Goal: Task Accomplishment & Management: Manage account settings

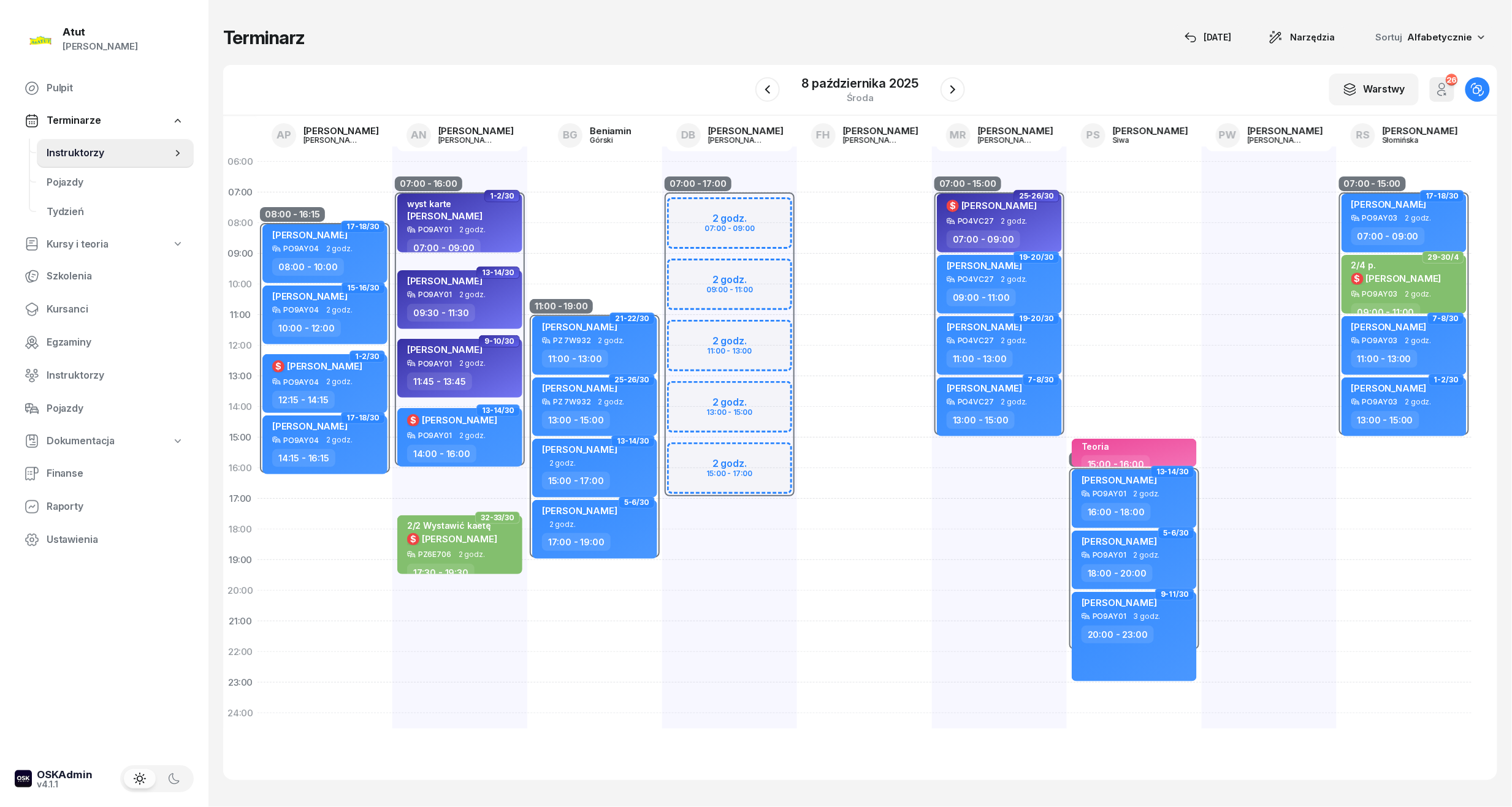
click at [68, 145] on span "Instruktorzy" at bounding box center [109, 153] width 125 height 16
click at [72, 307] on span "Kursanci" at bounding box center [115, 310] width 137 height 16
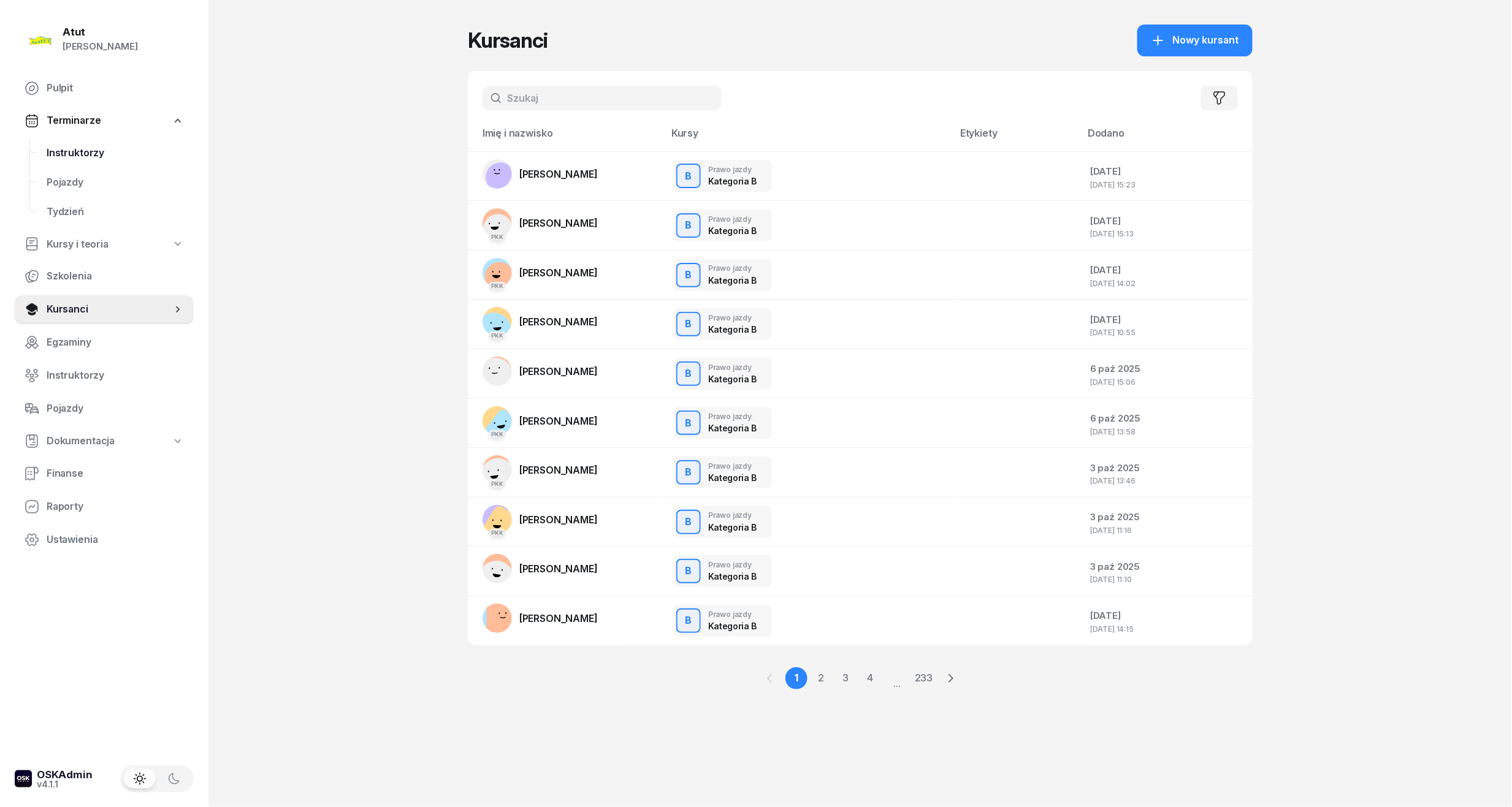
click at [64, 151] on span "Instruktorzy" at bounding box center [115, 153] width 137 height 16
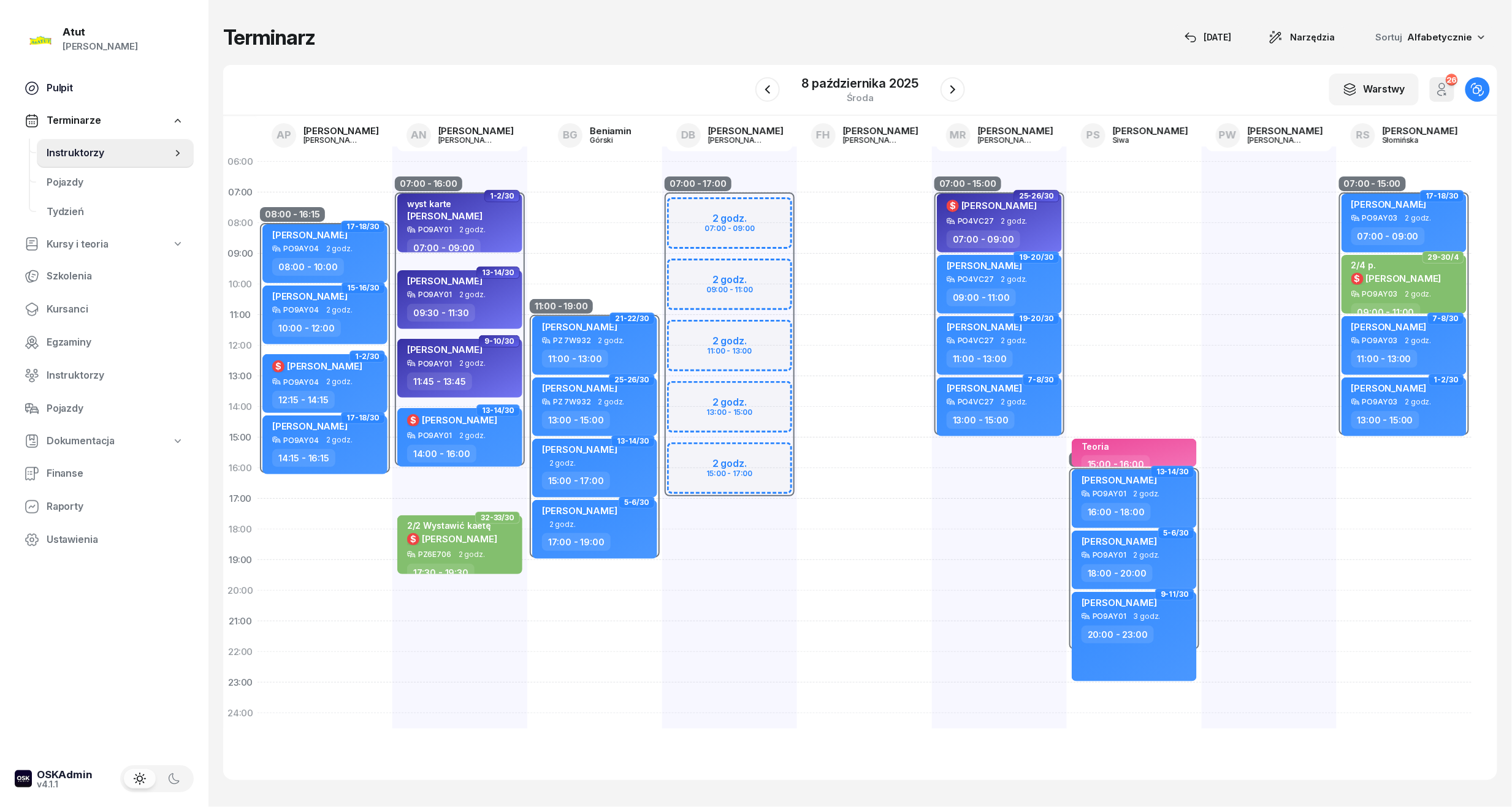
click at [64, 84] on span "Pulpit" at bounding box center [115, 88] width 137 height 16
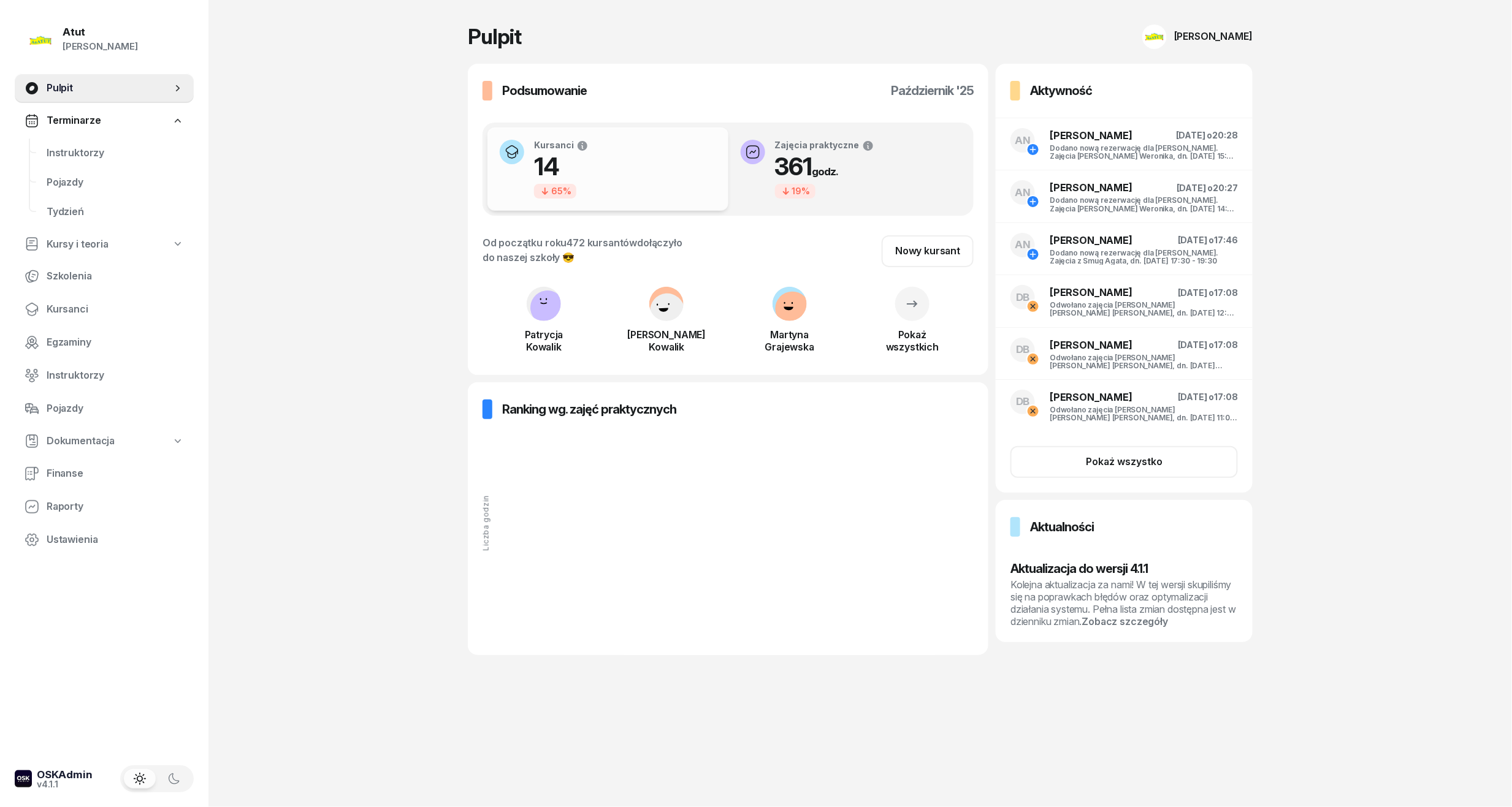
click at [65, 120] on span "Terminarze" at bounding box center [73, 120] width 54 height 16
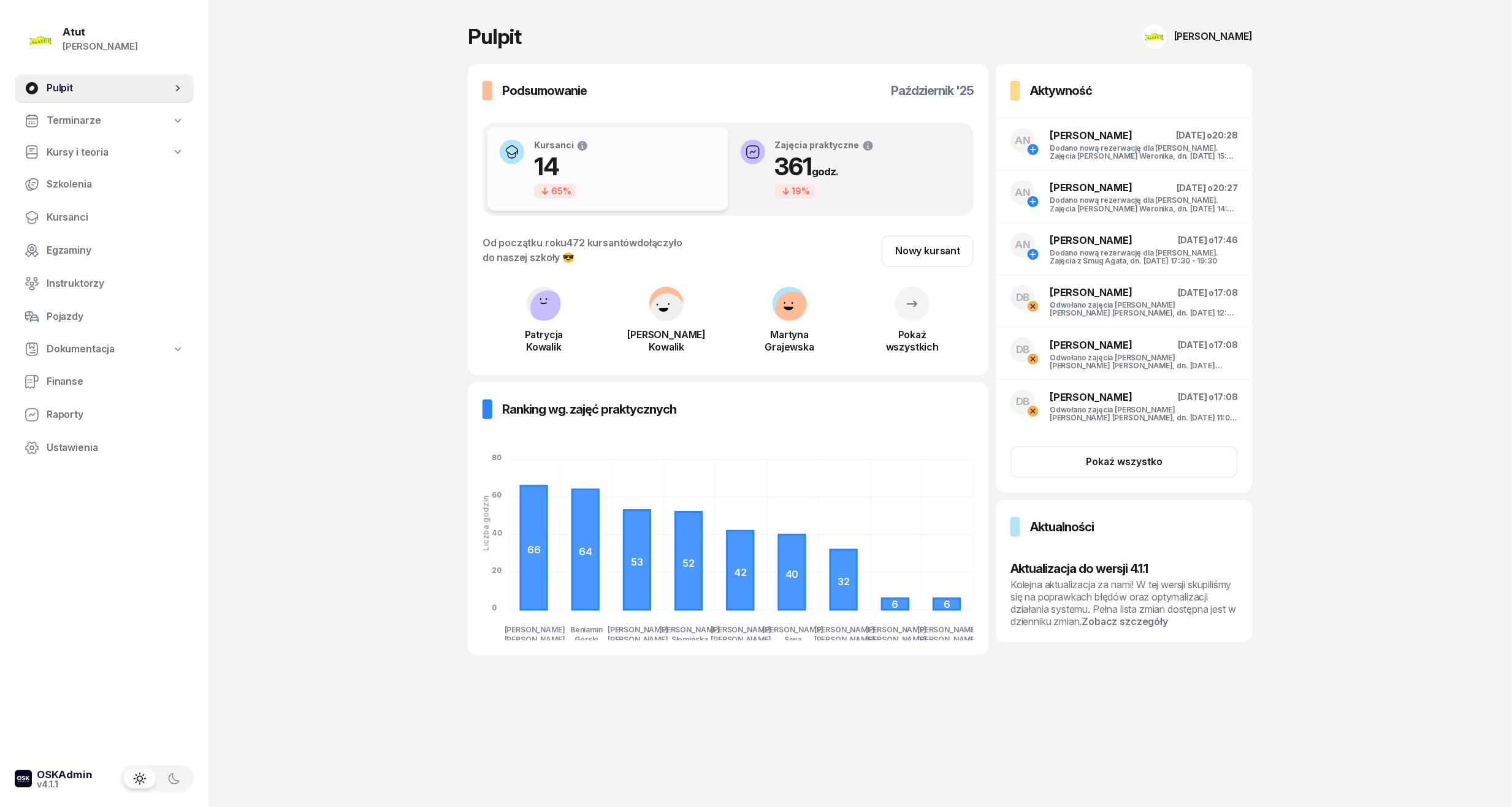
click at [65, 120] on span "Terminarze" at bounding box center [73, 120] width 54 height 16
click at [52, 126] on span "Terminarze" at bounding box center [73, 120] width 54 height 16
click at [59, 121] on span "Terminarze" at bounding box center [73, 120] width 54 height 16
click at [86, 145] on span "Instruktorzy" at bounding box center [115, 153] width 137 height 16
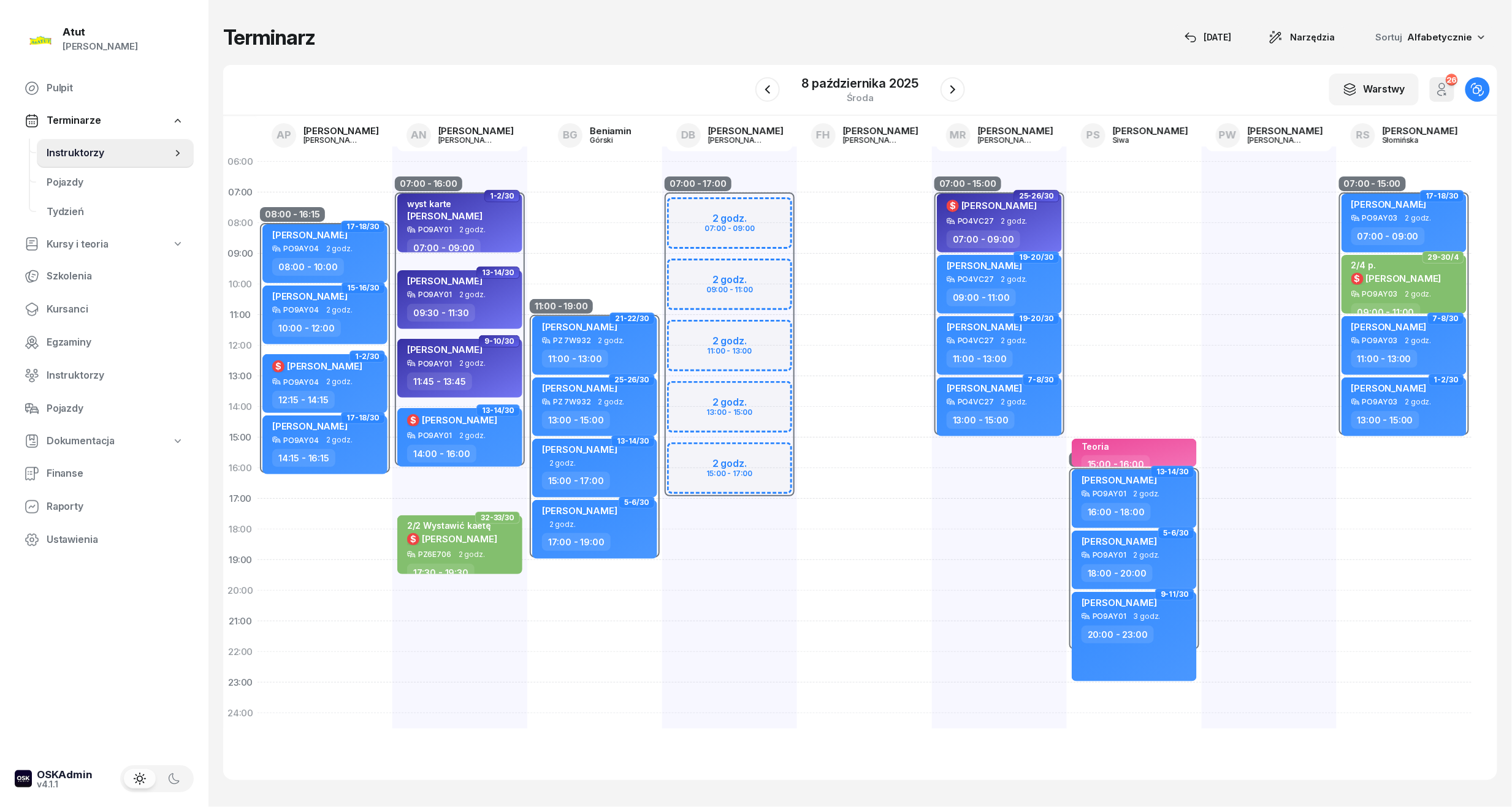
click at [1111, 80] on div "W Wybierz AP [PERSON_NAME] AN [PERSON_NAME] BG [PERSON_NAME] DB [PERSON_NAME] F…" at bounding box center [860, 90] width 1274 height 51
click at [1442, 86] on icon "button" at bounding box center [1442, 89] width 15 height 15
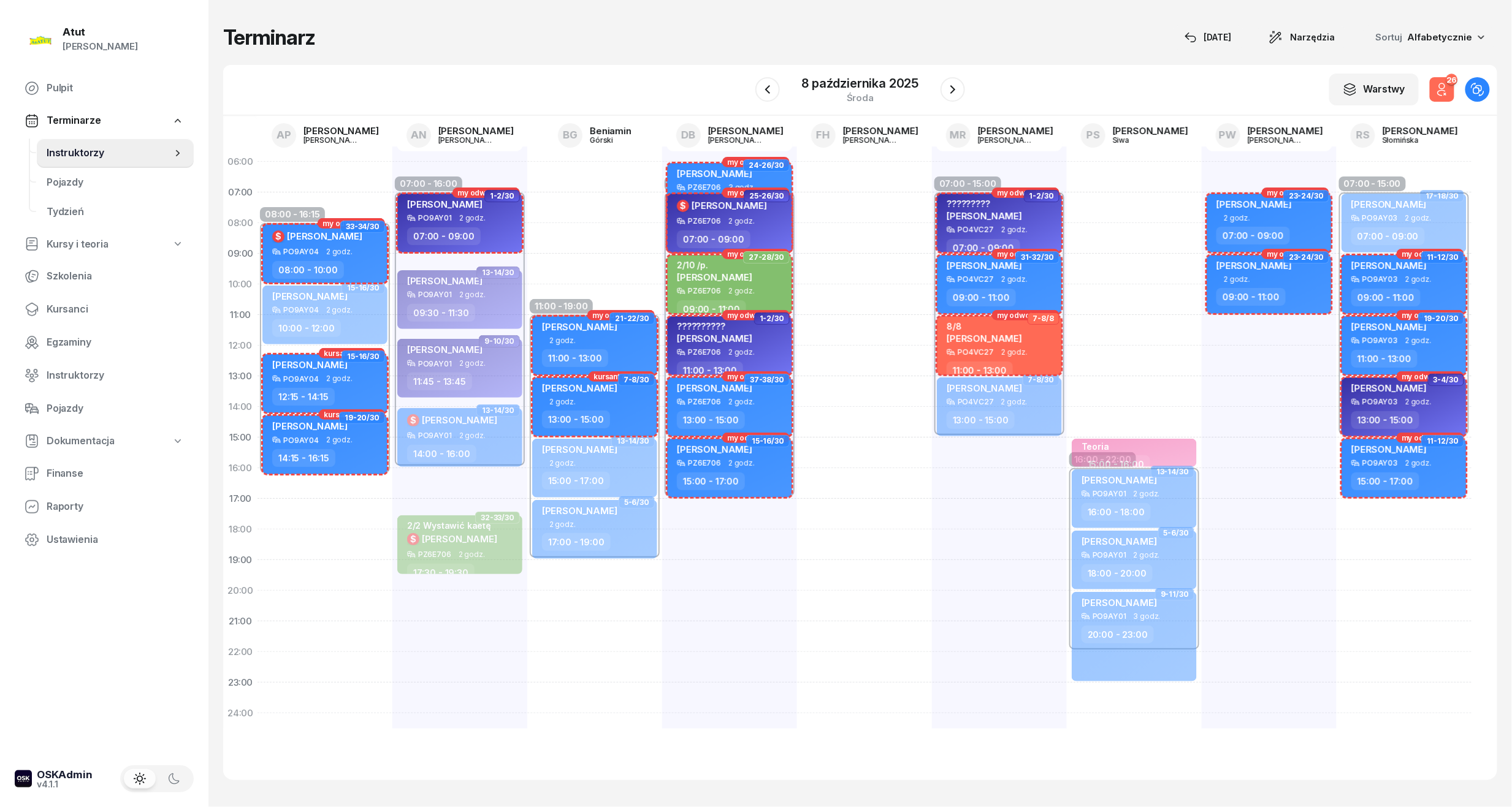
click at [1442, 86] on icon "button" at bounding box center [1442, 89] width 15 height 15
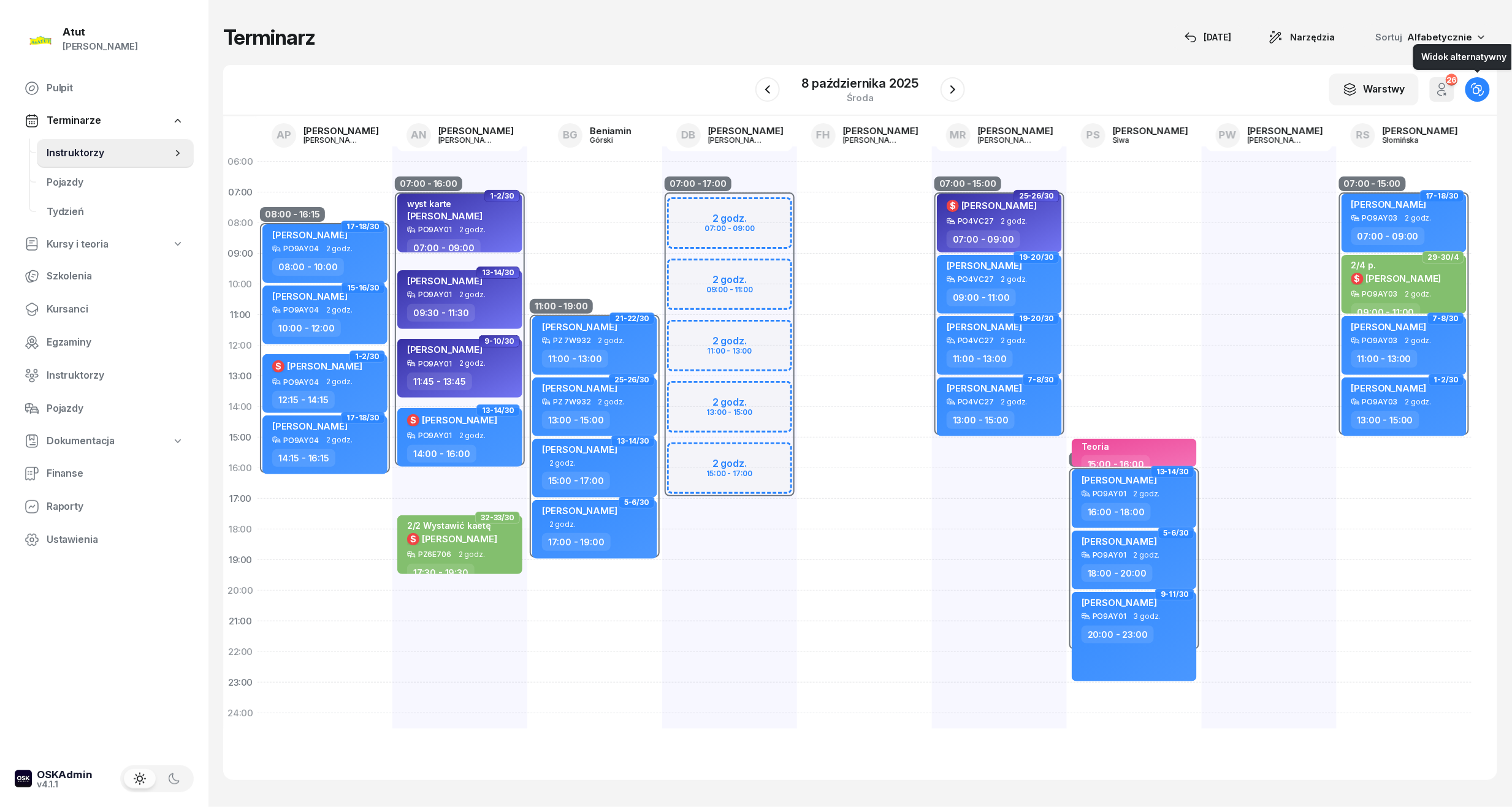
click at [1477, 88] on icon "button" at bounding box center [1479, 88] width 5 height 5
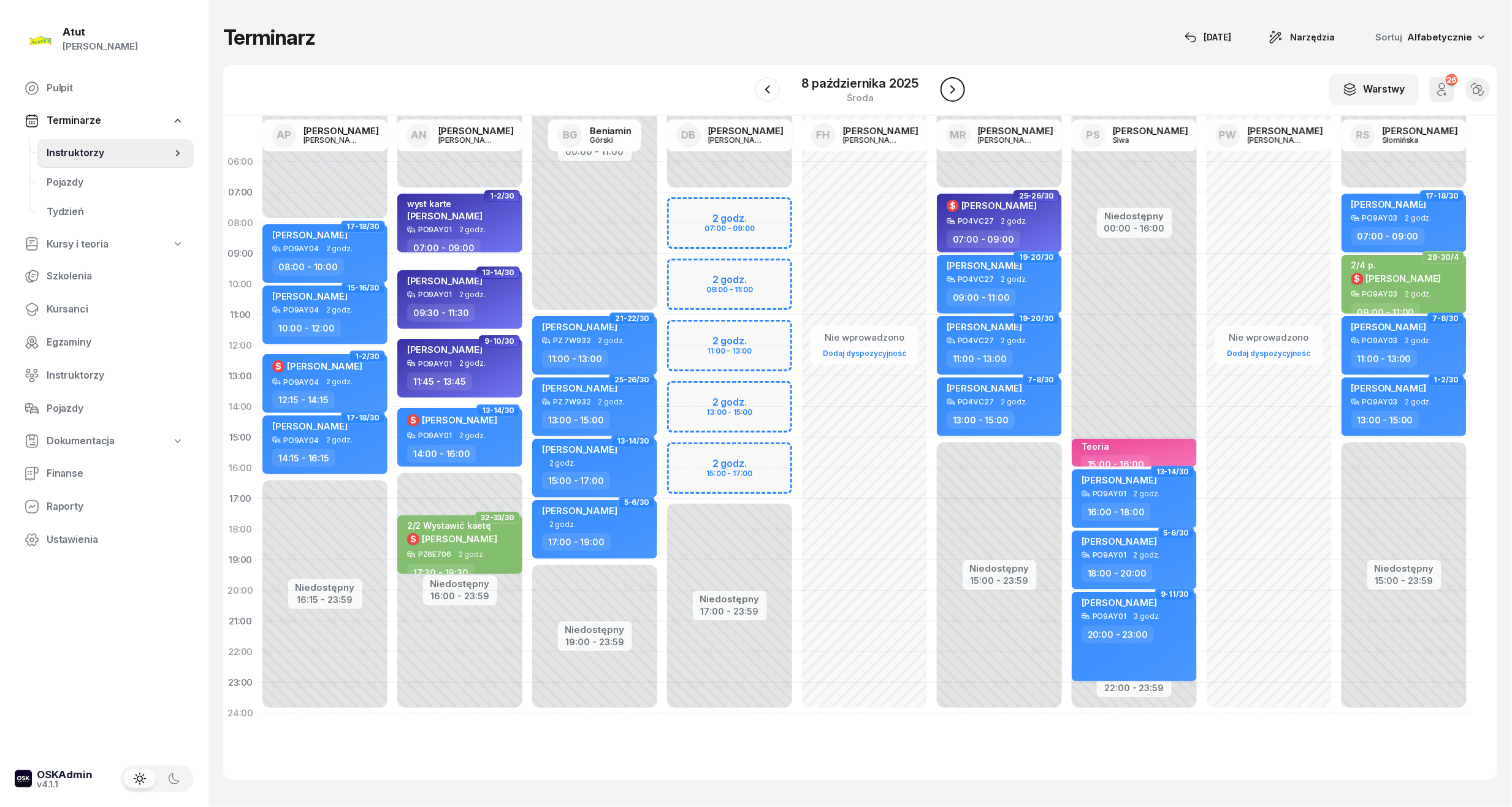
click at [953, 84] on icon "button" at bounding box center [953, 89] width 15 height 15
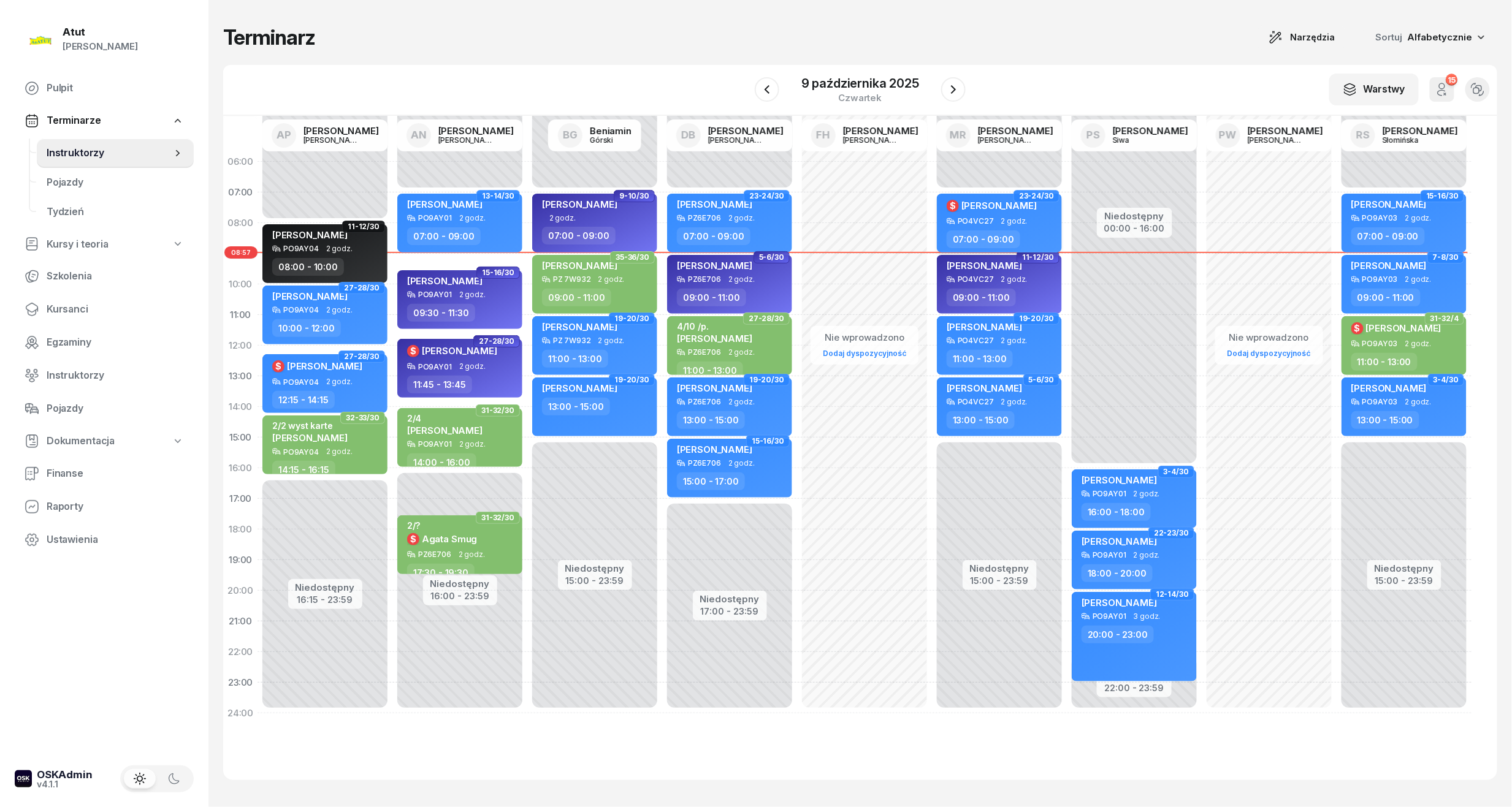
click at [1014, 220] on span "2 godz." at bounding box center [1014, 221] width 27 height 9
select select "07"
select select "09"
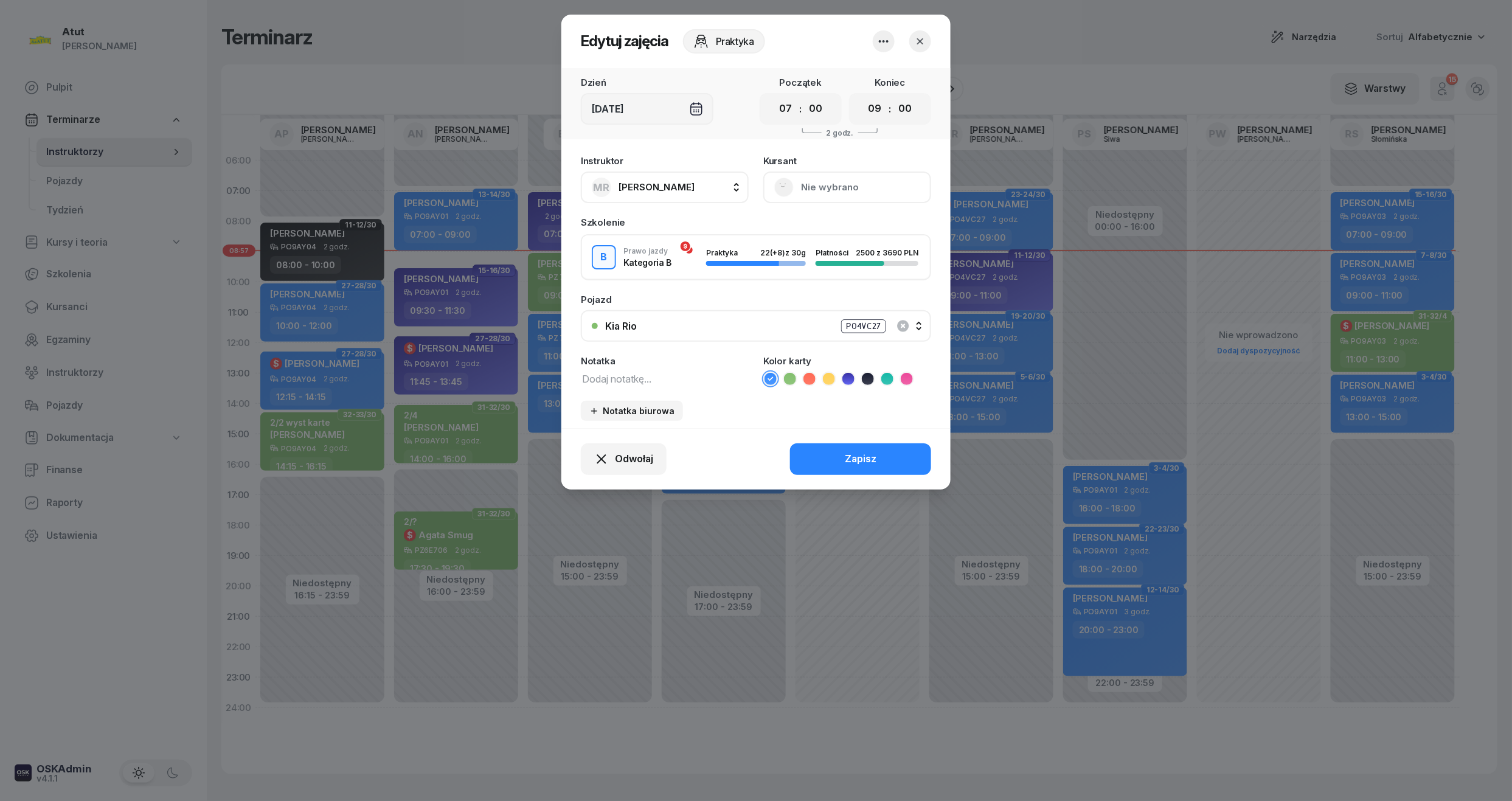
click at [887, 196] on button "Nie wybrano" at bounding box center [847, 187] width 168 height 31
click at [824, 219] on link "Otwórz profil" at bounding box center [846, 229] width 161 height 31
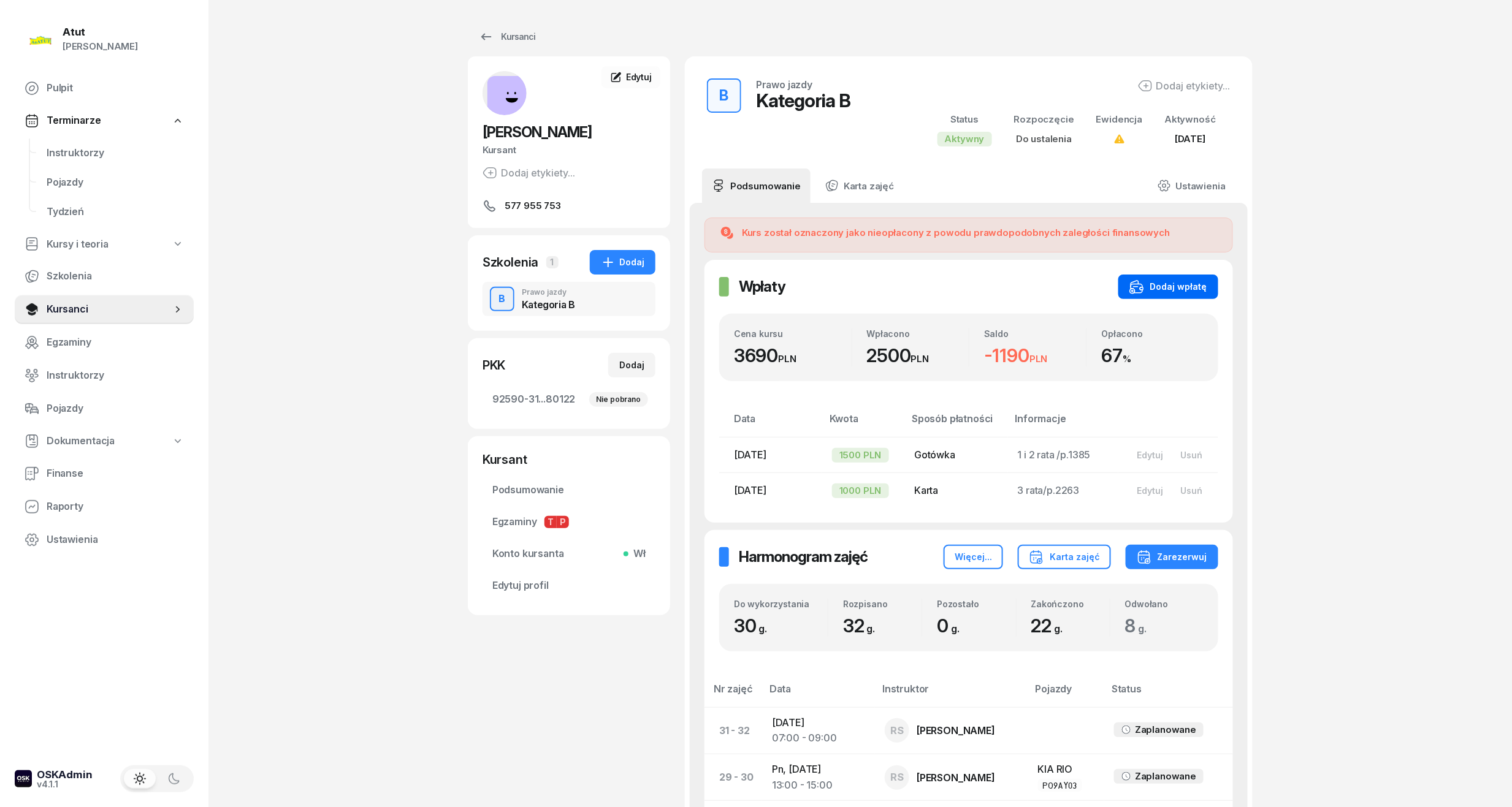
click at [1172, 283] on div "Dodaj wpłatę" at bounding box center [1168, 286] width 78 height 15
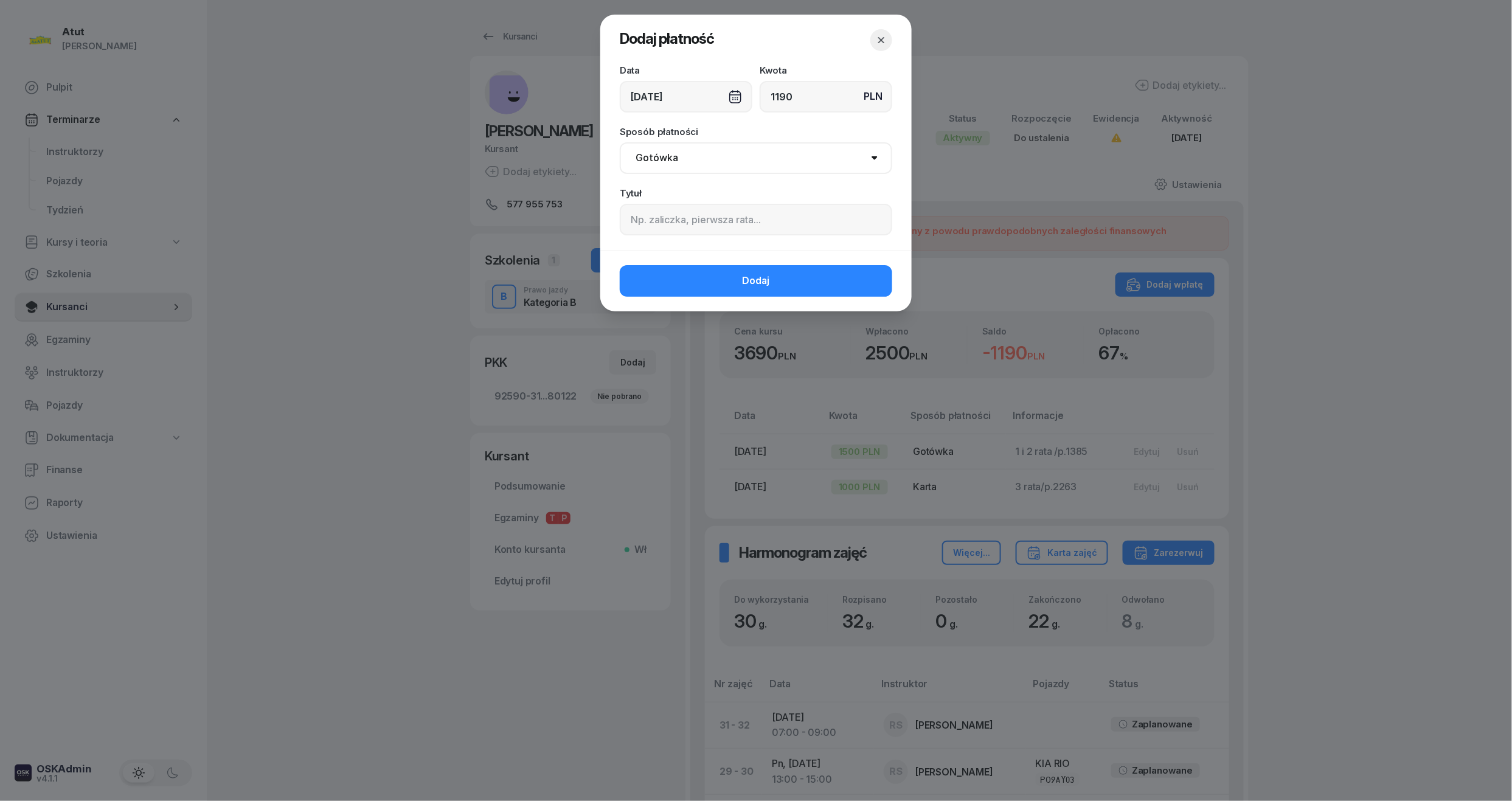
type input "1190"
click at [728, 227] on input at bounding box center [756, 219] width 272 height 31
type input "p.2399"
click at [732, 268] on button "Dodaj" at bounding box center [756, 281] width 272 height 31
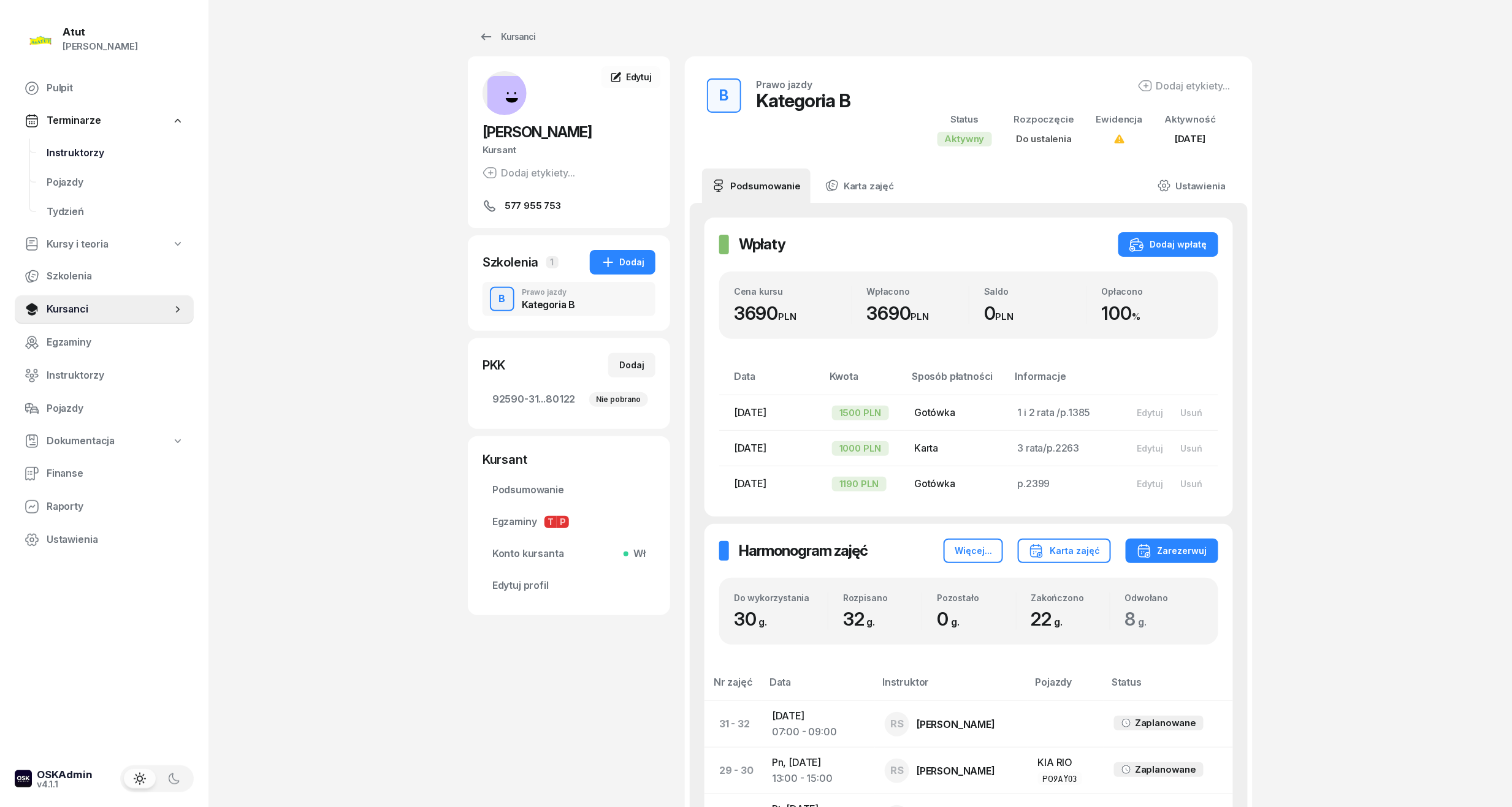
drag, startPoint x: 87, startPoint y: 160, endPoint x: 120, endPoint y: 165, distance: 33.4
click at [87, 160] on link "Instruktorzy" at bounding box center [115, 154] width 157 height 29
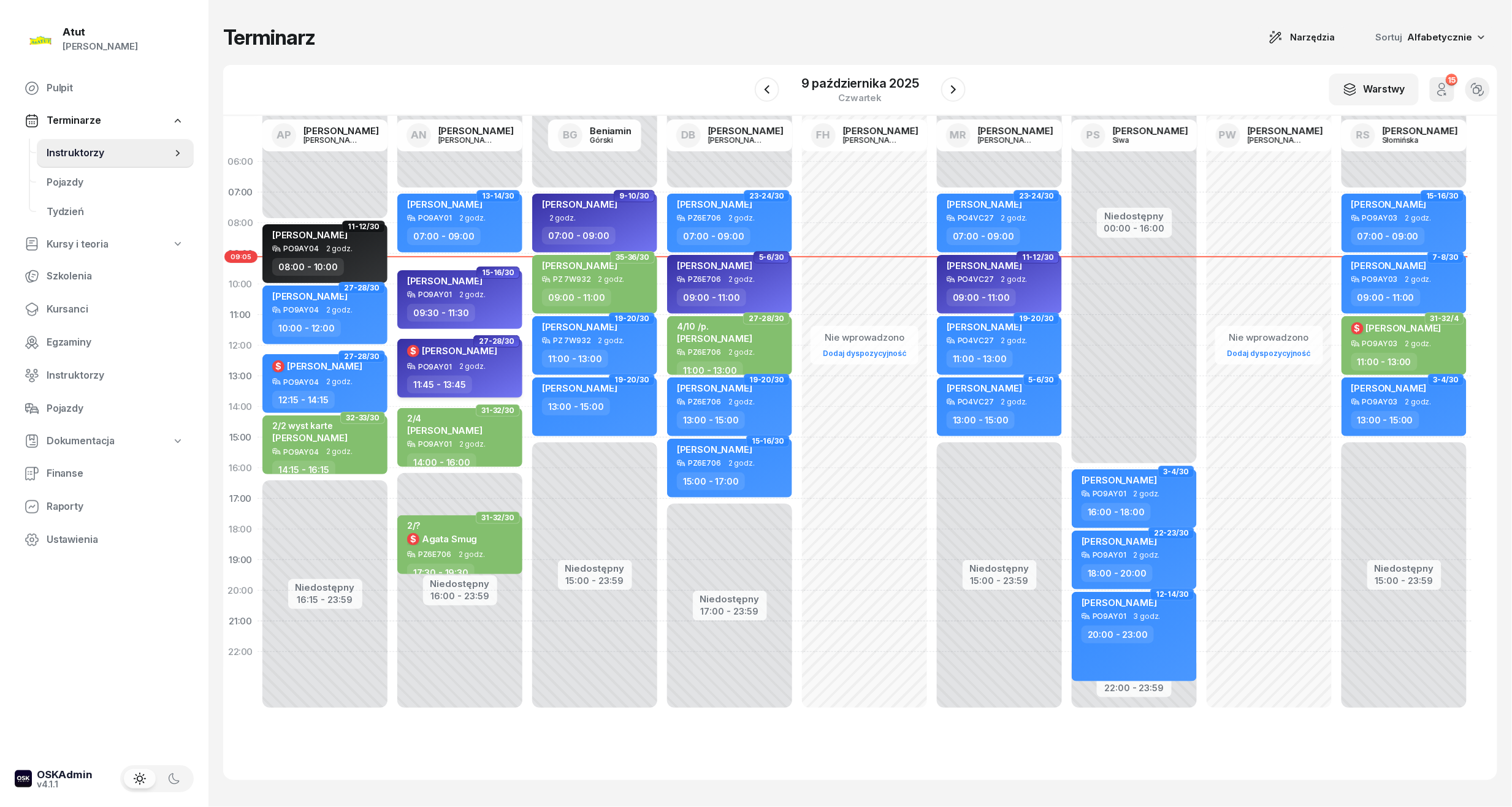
click at [451, 352] on span "[PERSON_NAME]" at bounding box center [460, 351] width 76 height 12
select select "11"
select select "45"
select select "13"
select select "45"
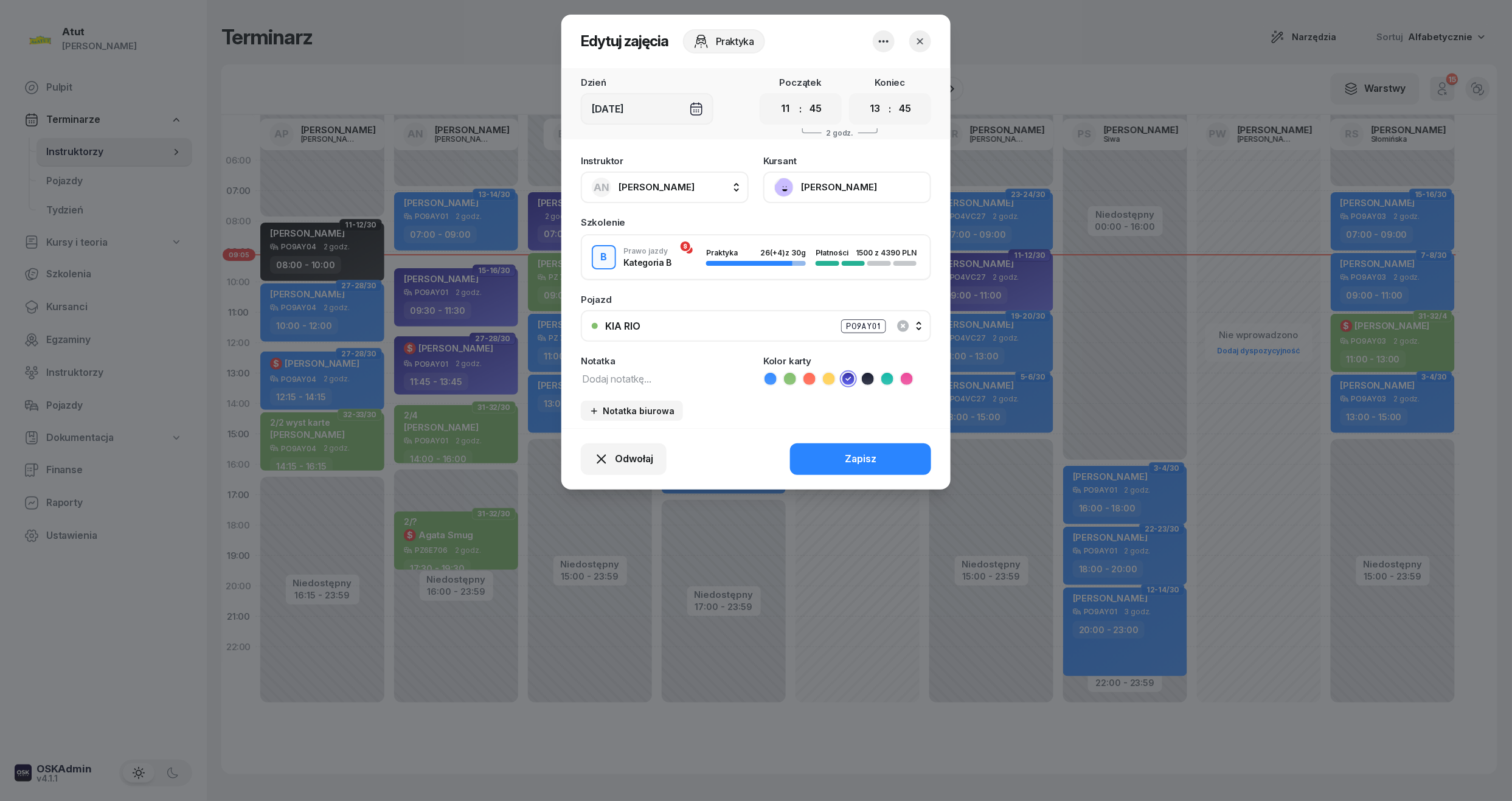
click at [913, 39] on button "button" at bounding box center [920, 42] width 22 height 22
